Goal: Information Seeking & Learning: Find specific fact

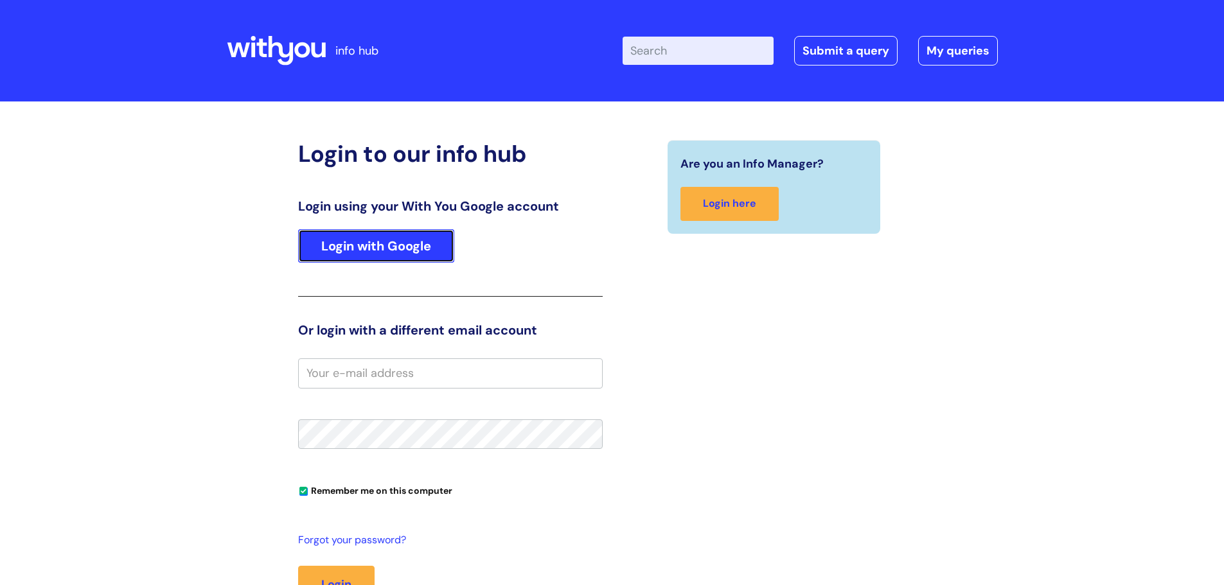
click at [339, 241] on link "Login with Google" at bounding box center [376, 245] width 156 height 33
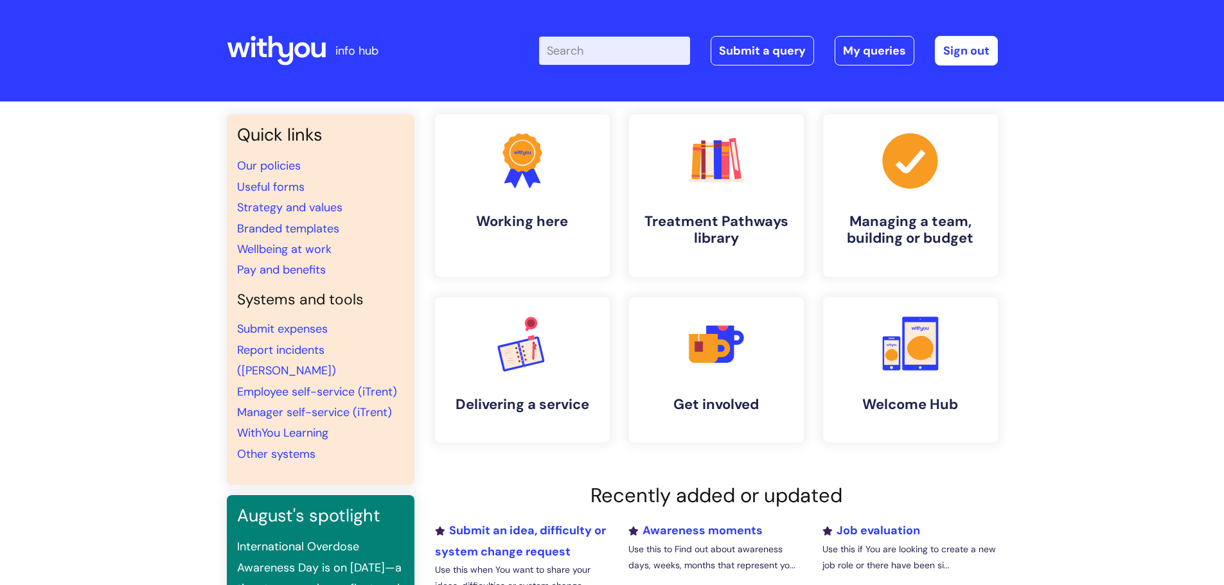
click at [587, 45] on input "Enter your search term here..." at bounding box center [614, 51] width 151 height 28
type input "eap"
click button "Search" at bounding box center [0, 0] width 0 height 0
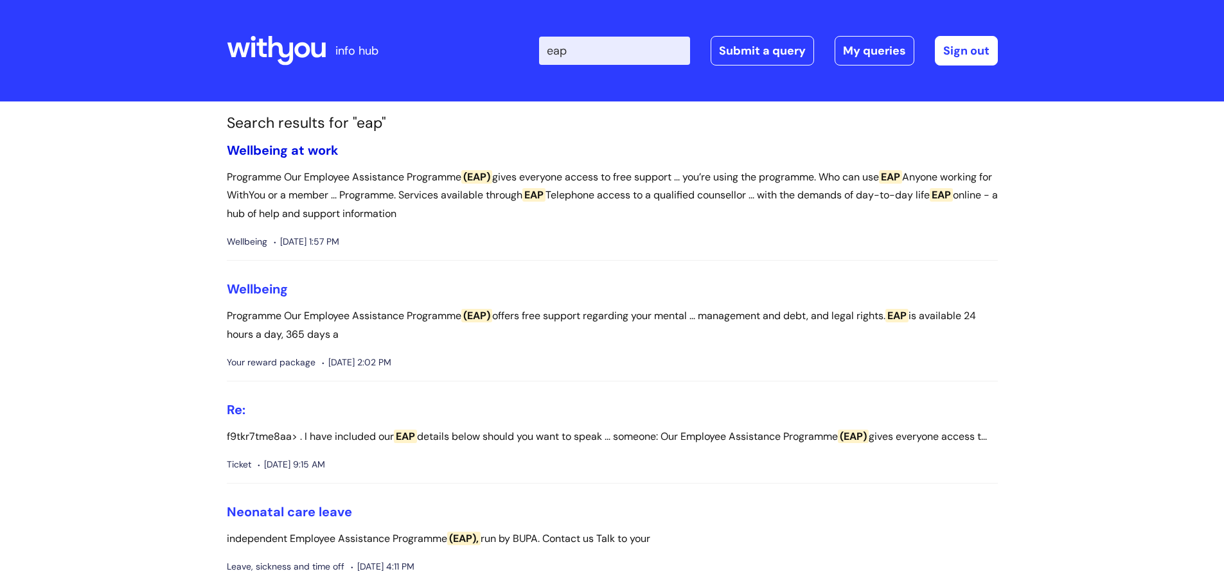
click at [267, 151] on link "Wellbeing at work" at bounding box center [283, 150] width 112 height 17
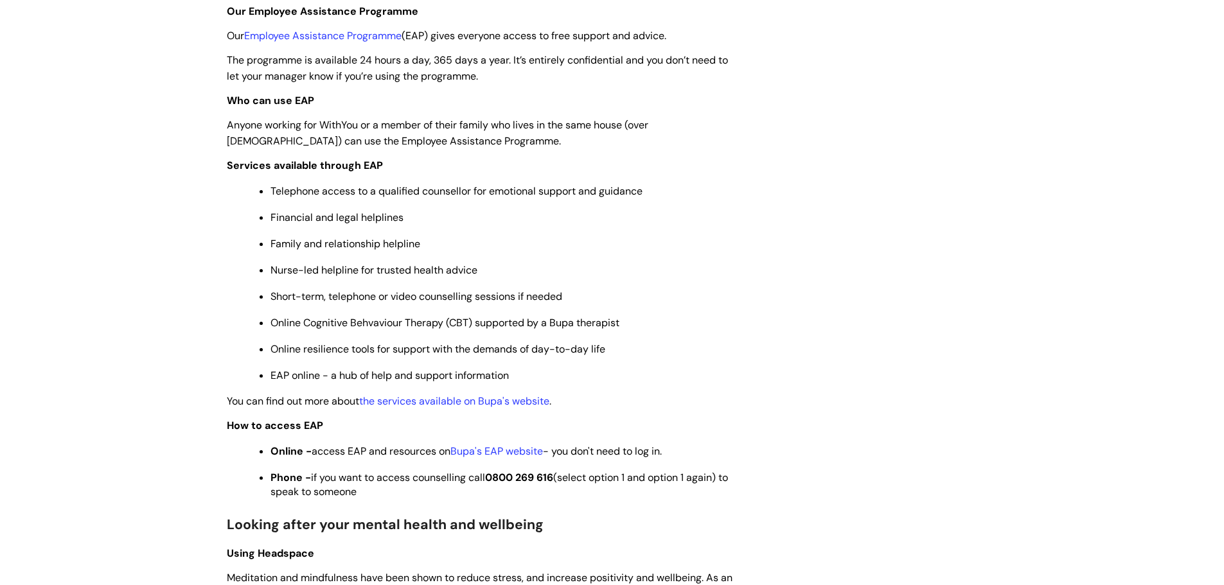
scroll to position [514, 0]
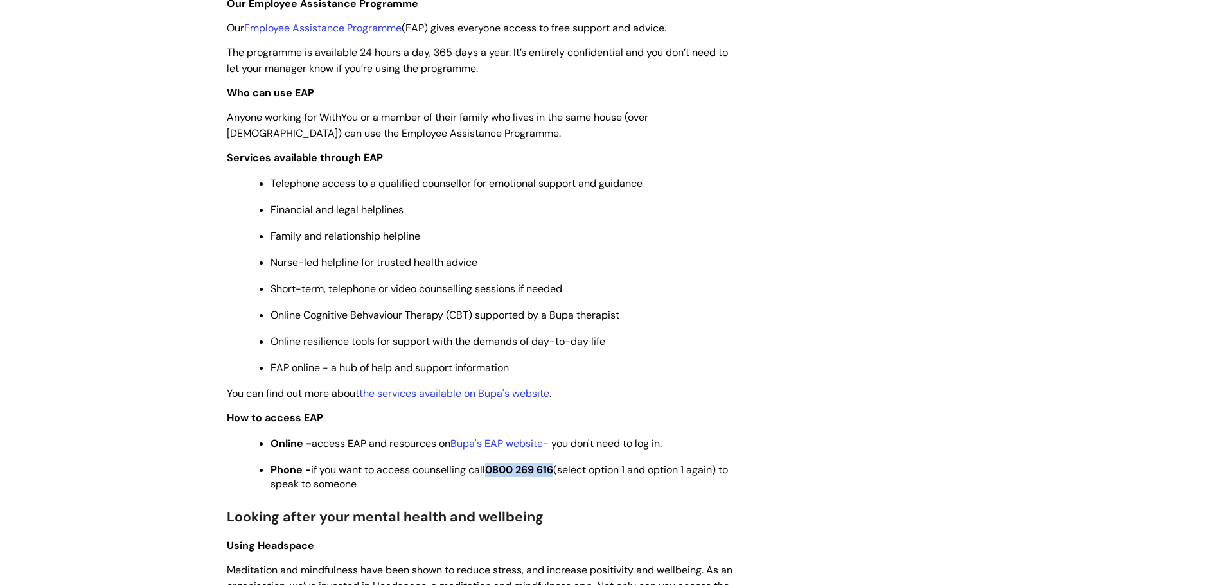
drag, startPoint x: 494, startPoint y: 470, endPoint x: 559, endPoint y: 468, distance: 64.9
click at [553, 468] on strong "0800 269 616" at bounding box center [519, 469] width 68 height 13
copy strong "0800 269 616"
drag, startPoint x: 560, startPoint y: 467, endPoint x: 575, endPoint y: 450, distance: 22.3
click at [562, 467] on span "Phone - if you want to access counselling call 0800 269 616 (select option 1 an…" at bounding box center [500, 477] width 458 height 28
